Goal: Transaction & Acquisition: Purchase product/service

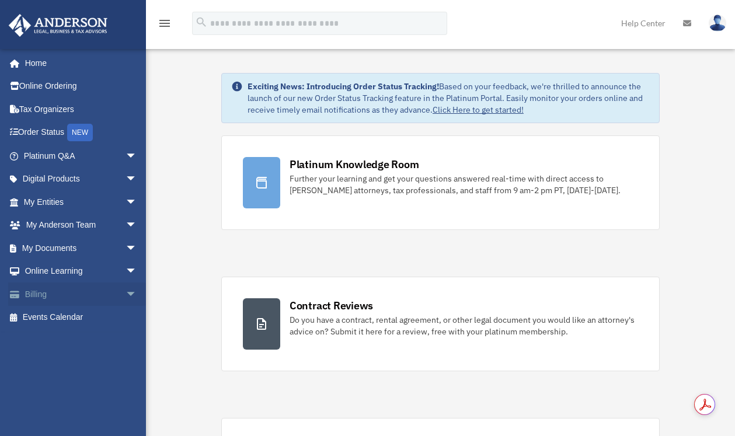
click at [100, 291] on link "Billing arrow_drop_down" at bounding box center [81, 293] width 146 height 23
click at [128, 292] on span "arrow_drop_down" at bounding box center [136, 294] width 23 height 24
click at [89, 321] on link "$ Open Invoices" at bounding box center [85, 318] width 138 height 24
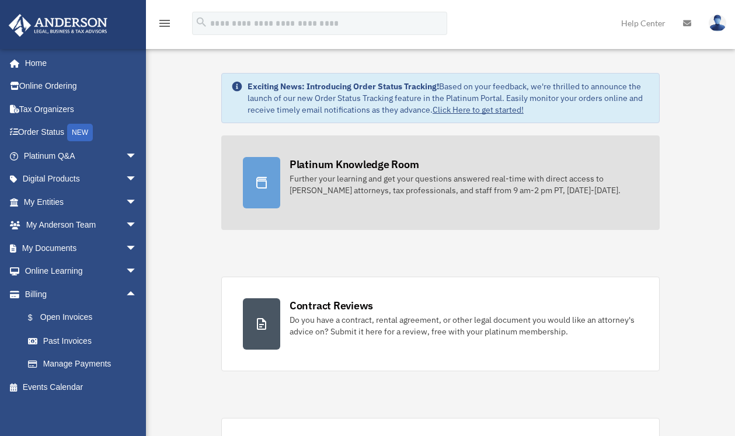
scroll to position [15, 0]
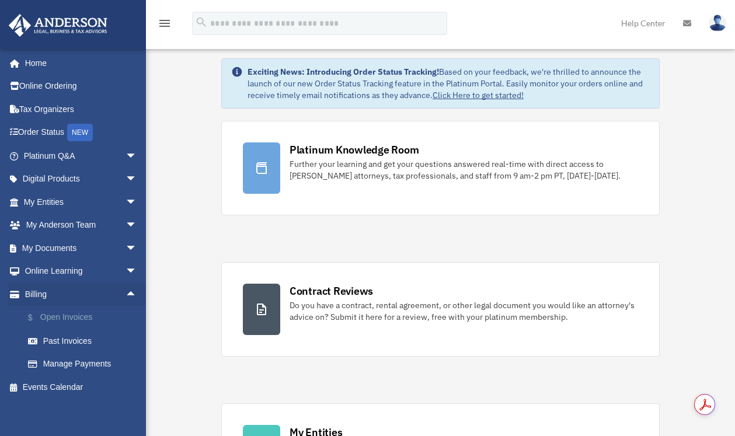
click at [78, 320] on link "$ Open Invoices" at bounding box center [85, 318] width 138 height 24
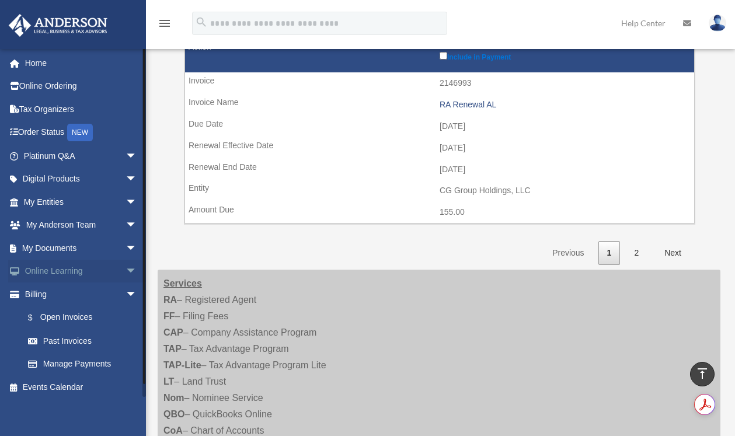
scroll to position [1872, 0]
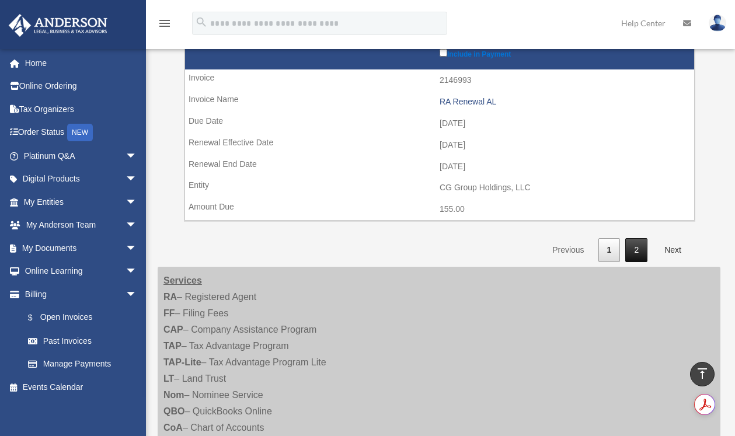
click at [636, 249] on link "2" at bounding box center [636, 250] width 22 height 24
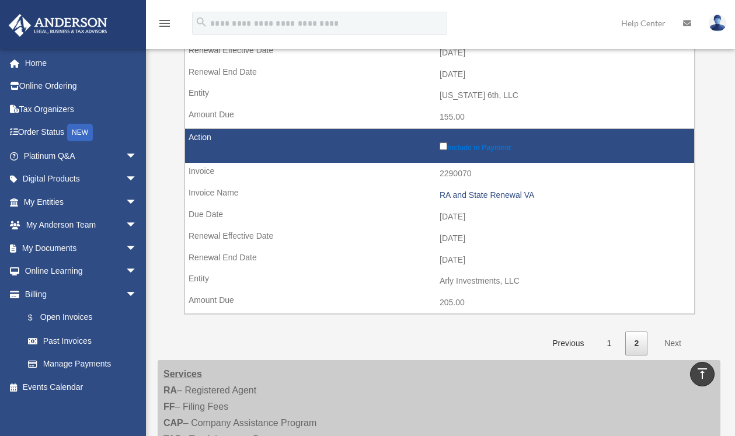
scroll to position [730, 0]
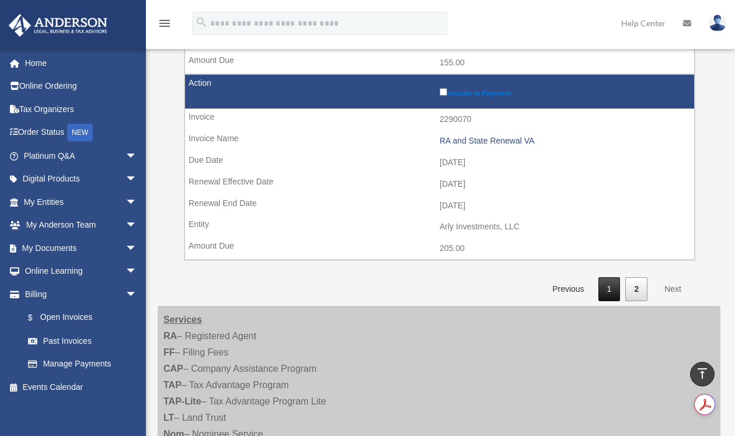
click at [609, 280] on link "1" at bounding box center [609, 289] width 22 height 24
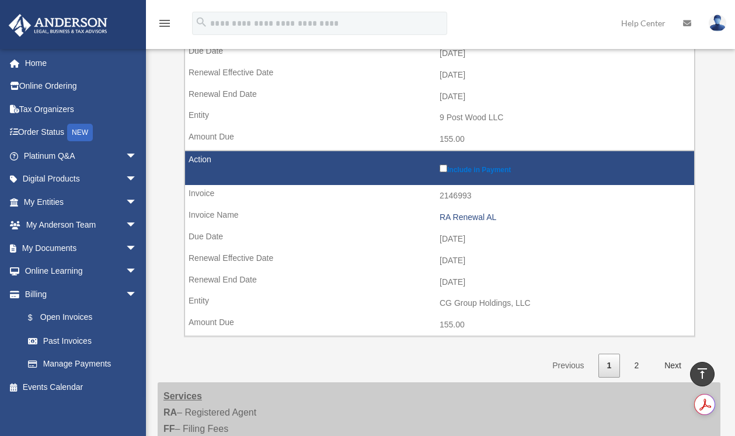
scroll to position [1854, 0]
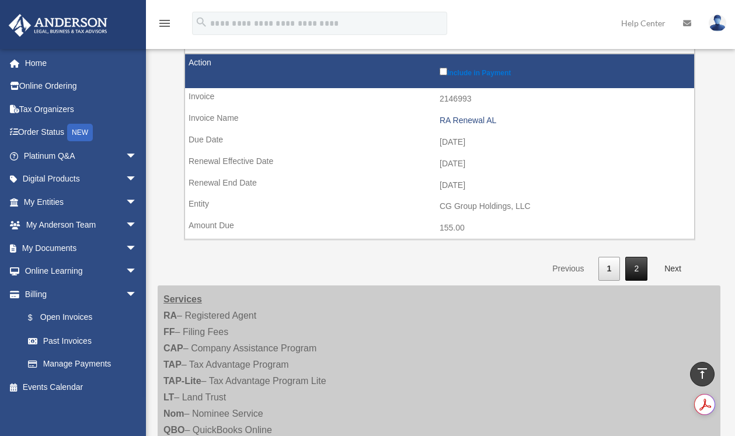
click at [642, 270] on link "2" at bounding box center [636, 269] width 22 height 24
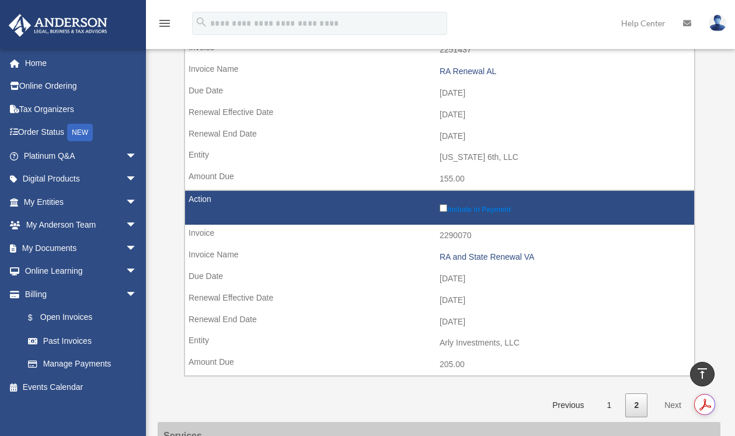
scroll to position [712, 0]
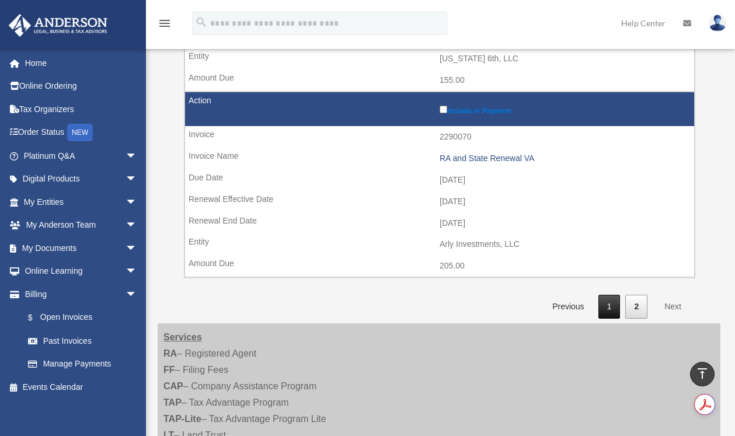
click at [613, 308] on link "1" at bounding box center [609, 307] width 22 height 24
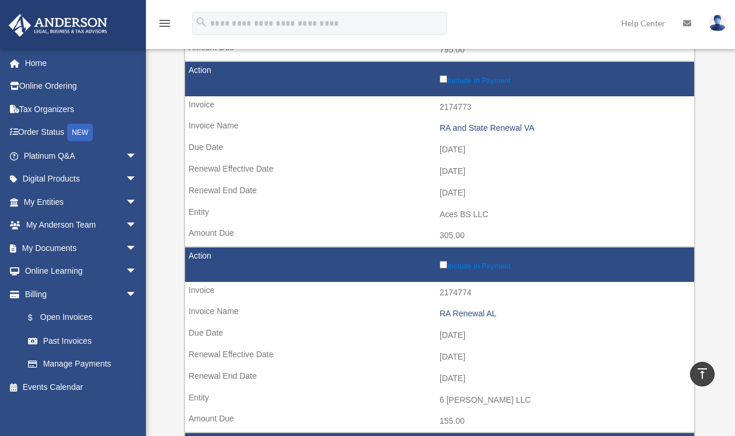
scroll to position [1106, 0]
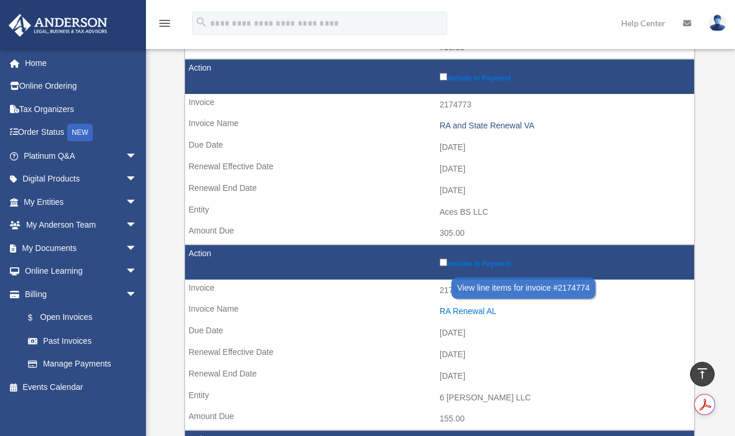
click at [476, 313] on div "RA Renewal AL" at bounding box center [563, 311] width 249 height 10
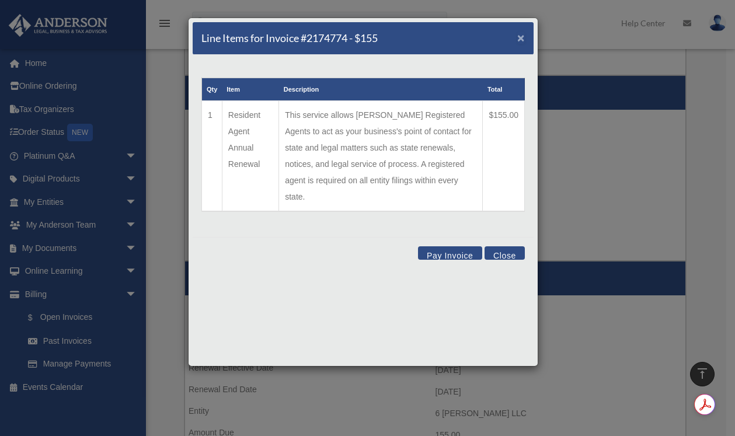
click at [520, 35] on span "×" at bounding box center [521, 37] width 8 height 13
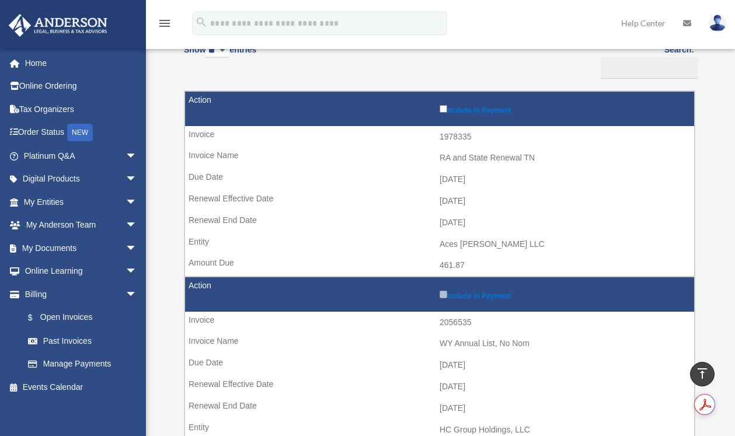
scroll to position [0, 0]
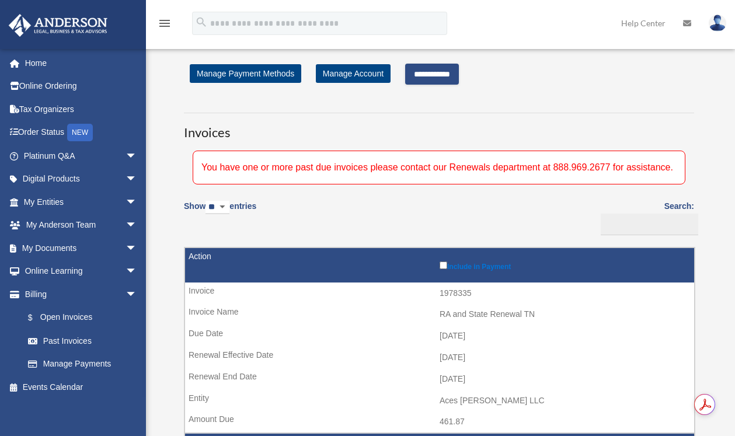
click at [431, 76] on input "**********" at bounding box center [432, 74] width 54 height 21
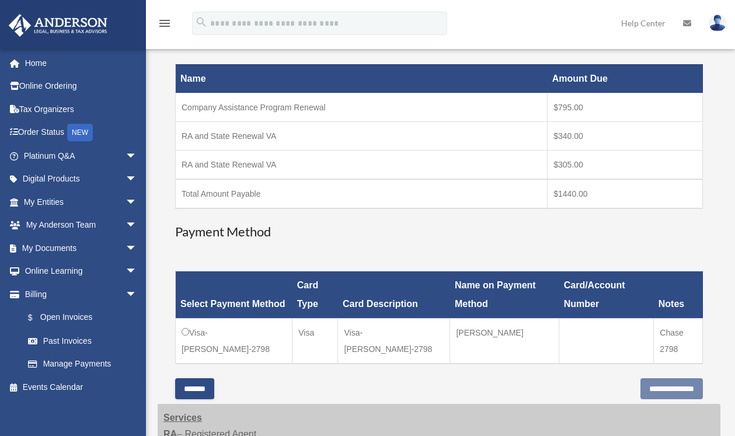
scroll to position [222, 0]
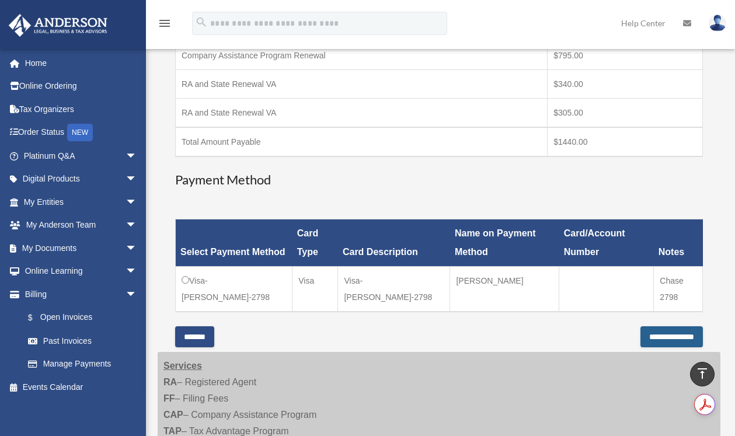
click at [669, 341] on input "**********" at bounding box center [671, 336] width 62 height 21
